Goal: Book appointment/travel/reservation

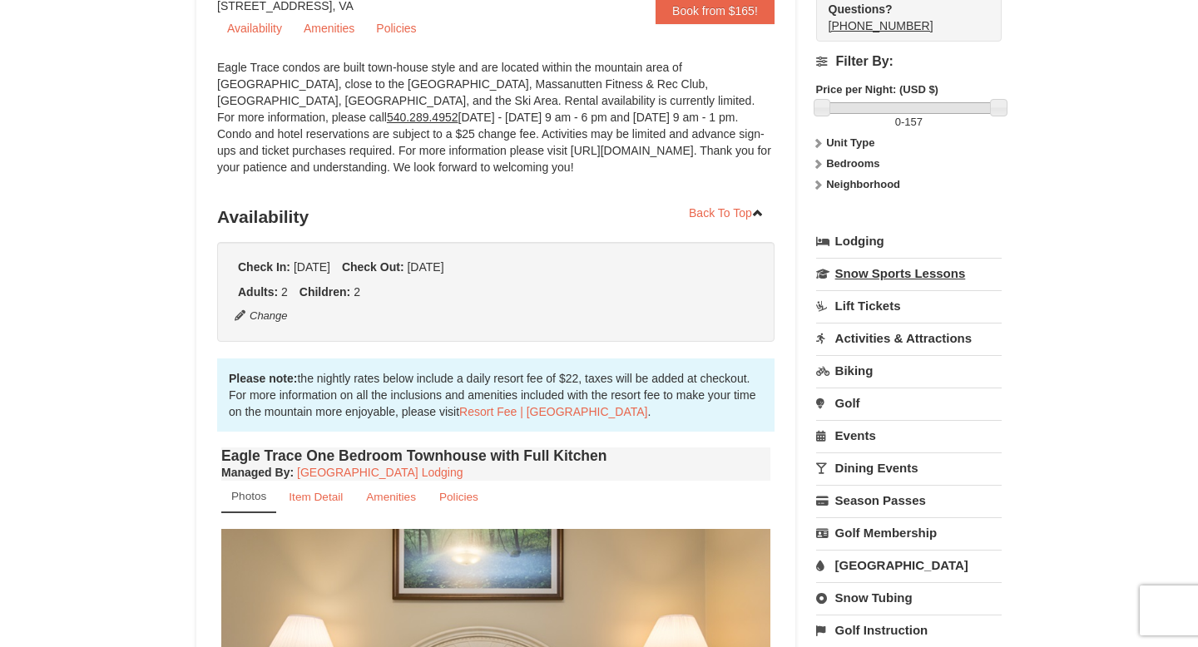
scroll to position [180, 0]
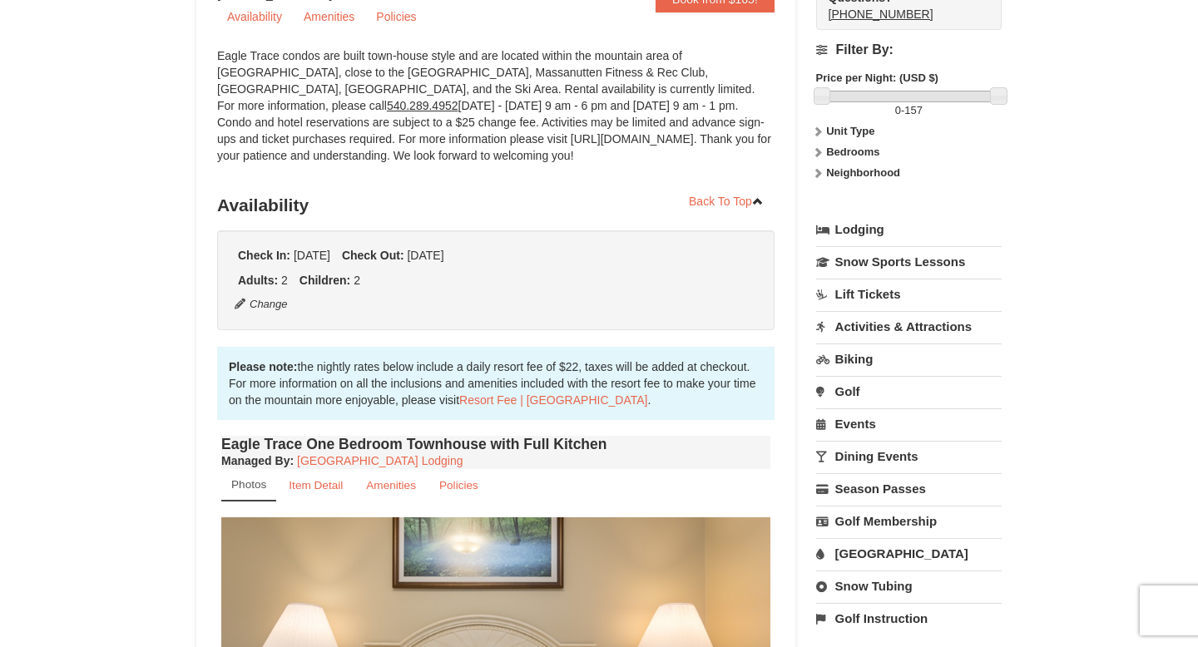
click at [865, 366] on link "Biking" at bounding box center [908, 359] width 185 height 31
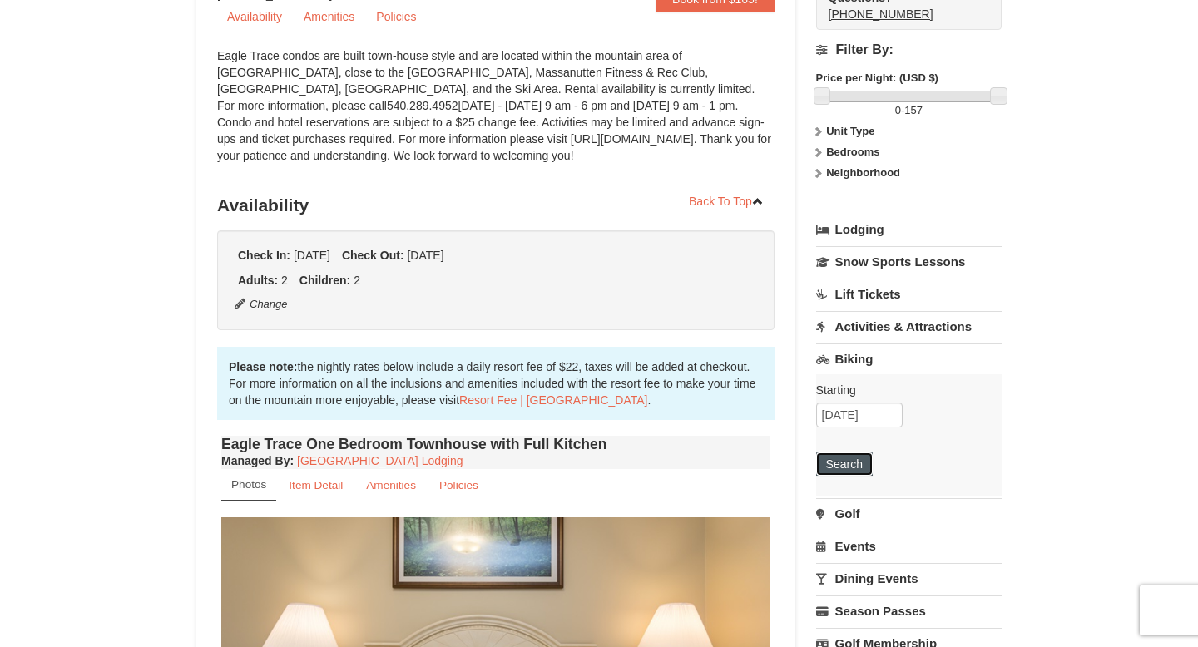
click at [844, 465] on button "Search" at bounding box center [844, 463] width 57 height 23
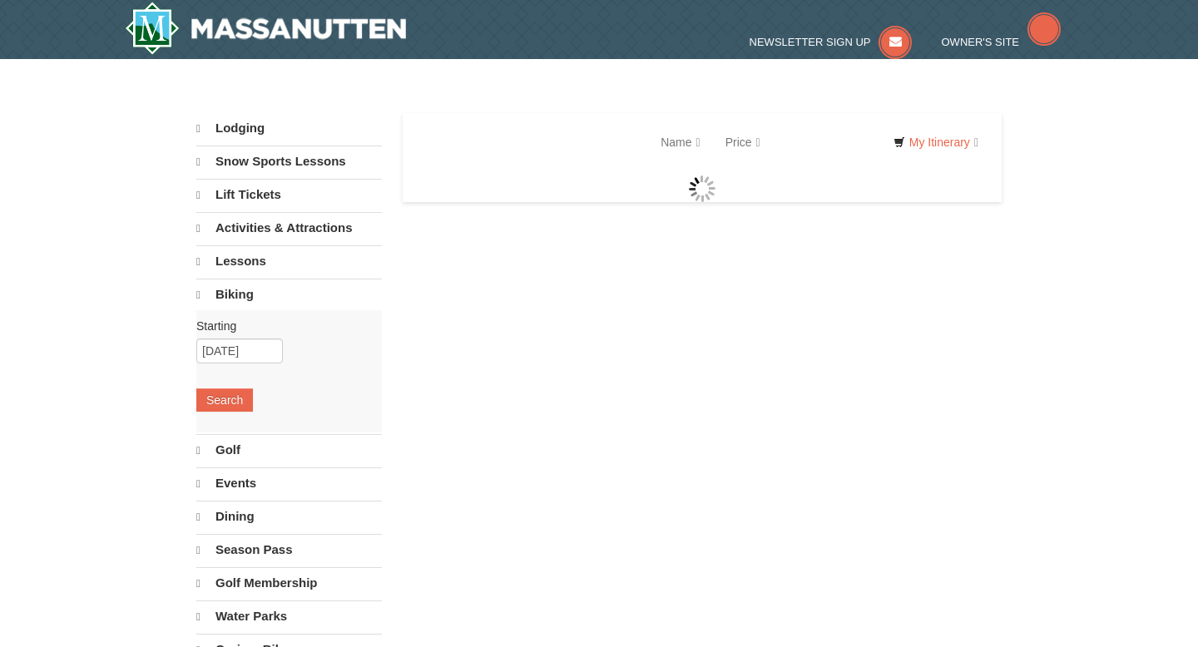
select select "10"
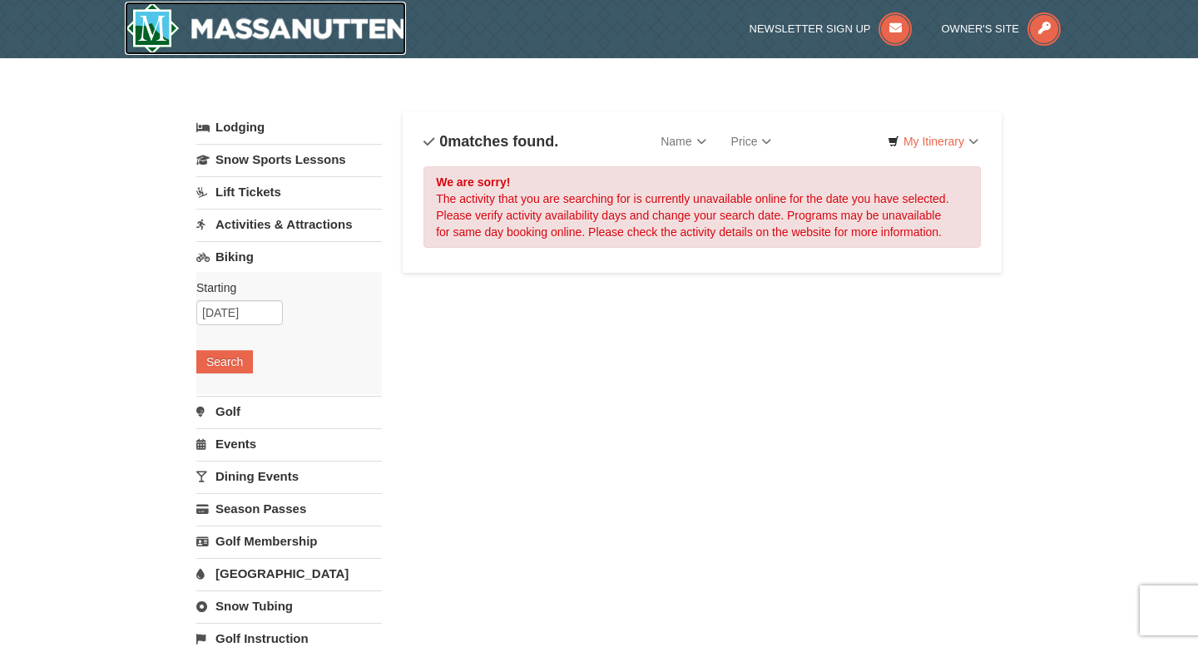
click at [317, 23] on img at bounding box center [265, 28] width 281 height 53
